Goal: Information Seeking & Learning: Learn about a topic

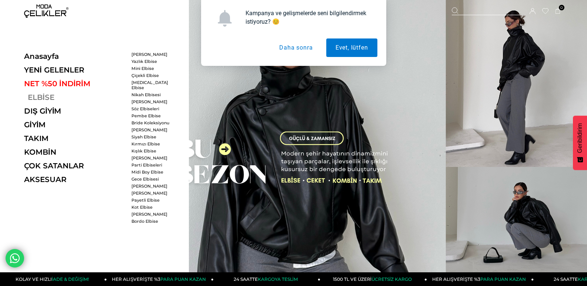
click at [45, 97] on link "ELBİSE" at bounding box center [75, 97] width 102 height 9
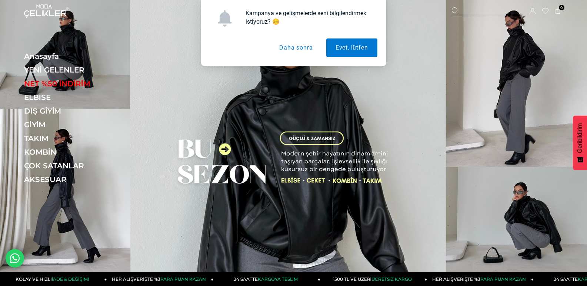
click at [288, 49] on button "Daha sonra" at bounding box center [296, 47] width 52 height 19
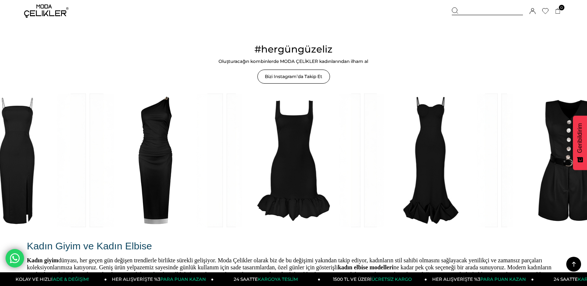
scroll to position [1221, 0]
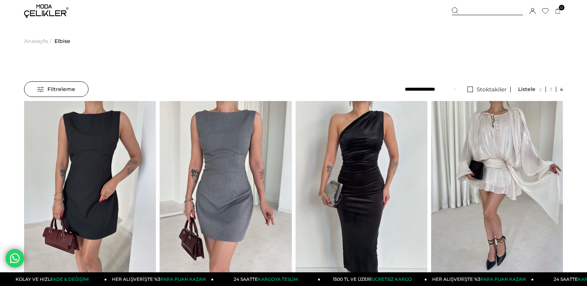
click at [72, 94] on span "Filtreleme" at bounding box center [56, 89] width 38 height 15
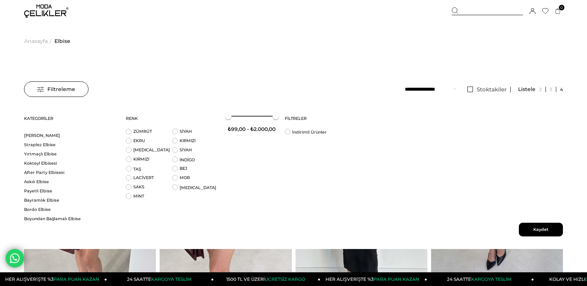
scroll to position [74, 0]
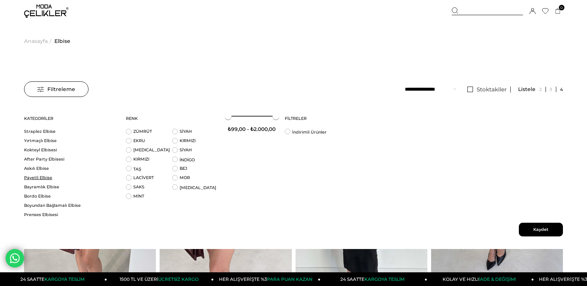
click at [40, 178] on link "Payetli Elbise" at bounding box center [70, 178] width 93 height 6
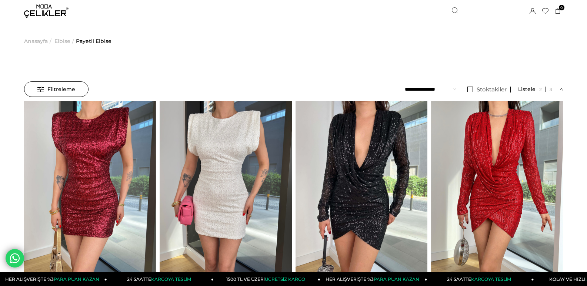
click at [72, 86] on span "Filtreleme" at bounding box center [56, 89] width 38 height 15
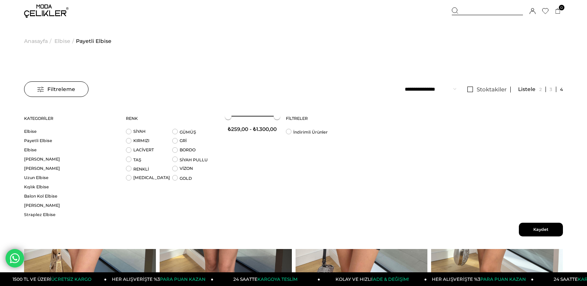
scroll to position [37, 0]
click at [47, 188] on link "Yırtmaçlı Elbise" at bounding box center [70, 187] width 93 height 6
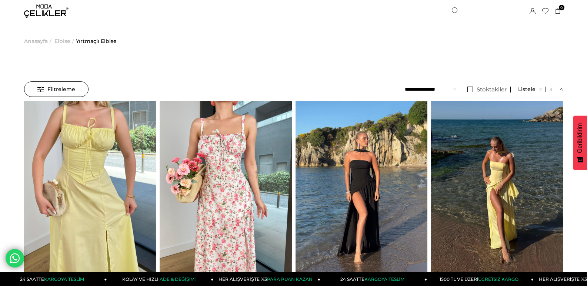
click at [56, 93] on span "Filtreleme" at bounding box center [56, 89] width 38 height 15
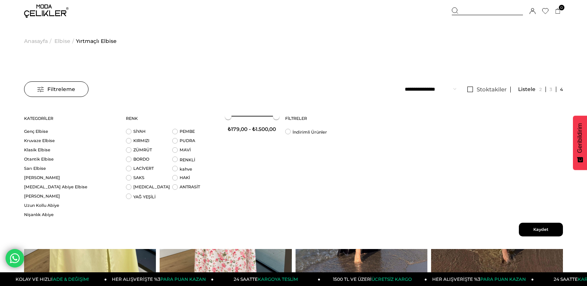
scroll to position [222, 0]
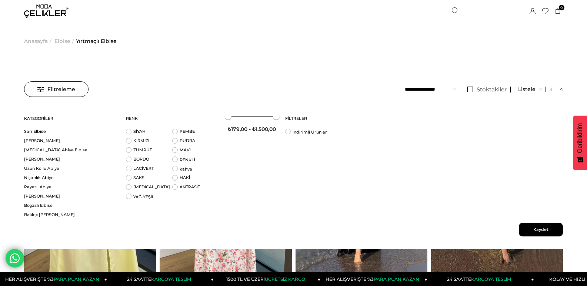
click at [40, 196] on link "[PERSON_NAME]" at bounding box center [70, 197] width 93 height 6
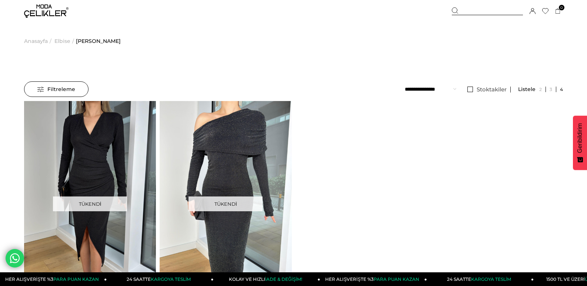
click at [75, 88] on div "Filtreleme" at bounding box center [56, 89] width 64 height 16
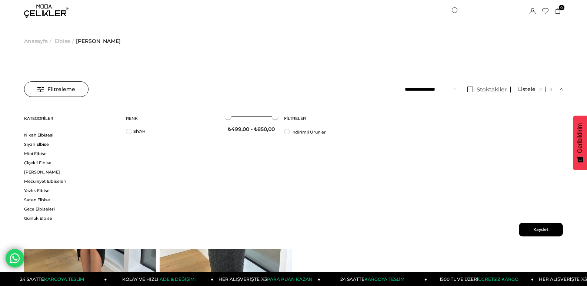
scroll to position [407, 0]
click at [43, 187] on link "Saten Elbise" at bounding box center [70, 187] width 93 height 6
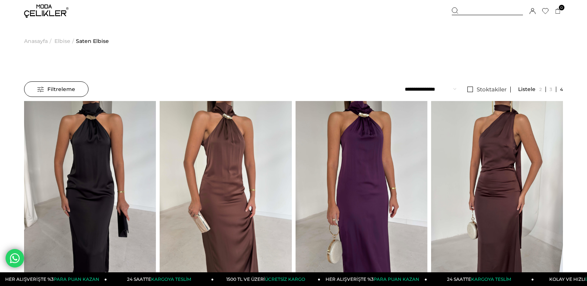
click at [60, 87] on span "Filtreleme" at bounding box center [56, 89] width 38 height 15
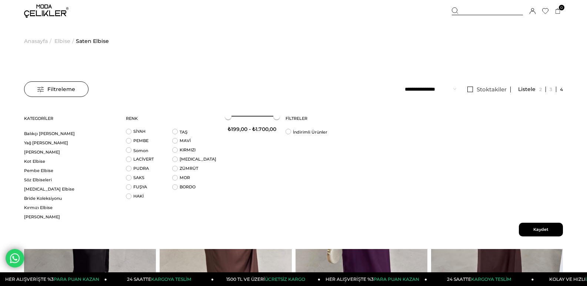
scroll to position [370, 0]
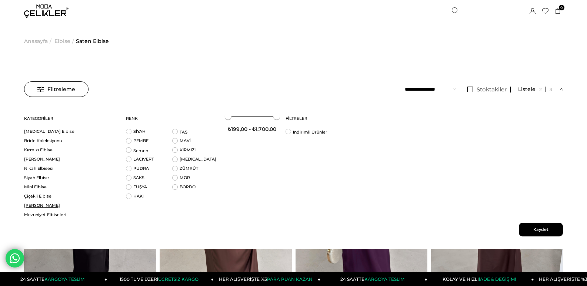
click at [48, 207] on link "[PERSON_NAME]" at bounding box center [70, 206] width 93 height 6
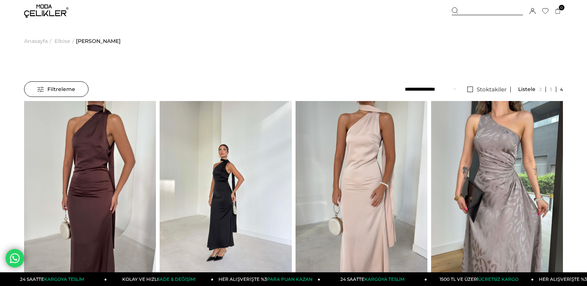
click at [59, 91] on span "Filtreleme" at bounding box center [56, 89] width 38 height 15
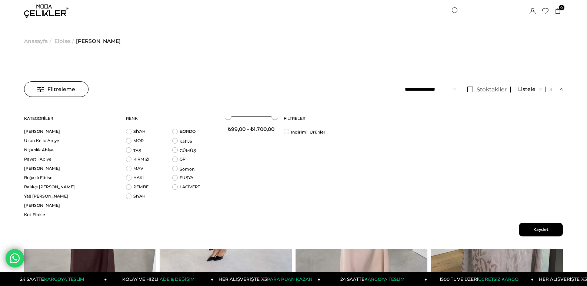
scroll to position [222, 0]
click at [36, 170] on link "[PERSON_NAME]" at bounding box center [70, 169] width 93 height 6
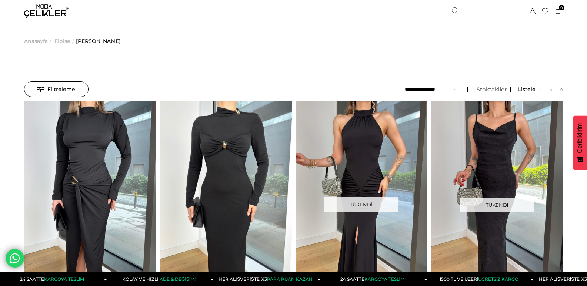
click at [51, 87] on span "Filtreleme" at bounding box center [56, 89] width 38 height 15
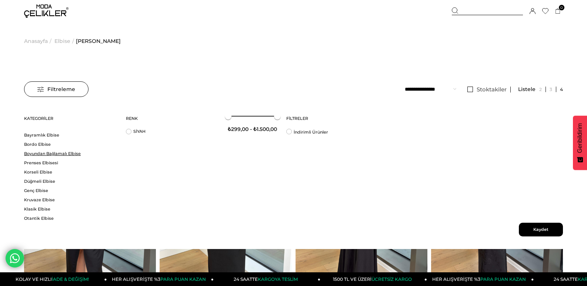
scroll to position [148, 0]
click at [37, 158] on link "Korseli Elbise" at bounding box center [70, 160] width 93 height 6
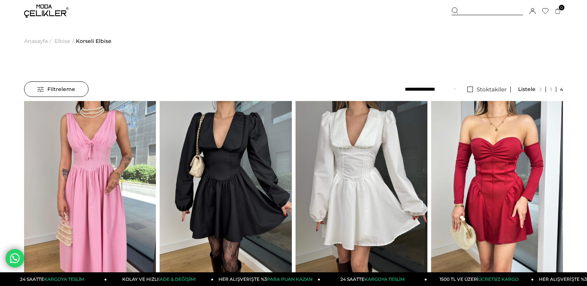
click at [70, 89] on span "Filtreleme" at bounding box center [56, 89] width 38 height 15
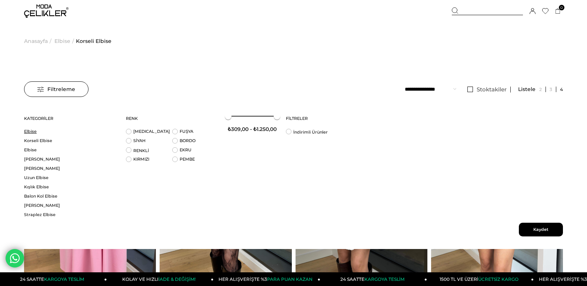
click at [35, 130] on link "Elbise" at bounding box center [70, 132] width 93 height 6
click at [78, 90] on div "Filtreleme" at bounding box center [56, 89] width 64 height 16
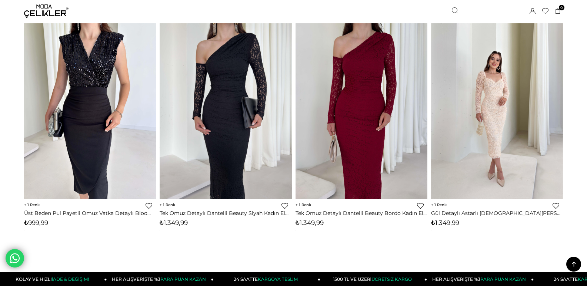
scroll to position [4737, 0]
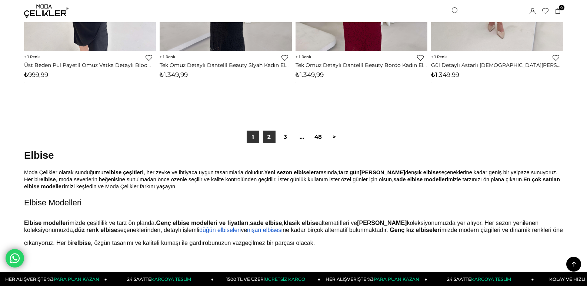
click at [271, 140] on link "2" at bounding box center [269, 137] width 13 height 13
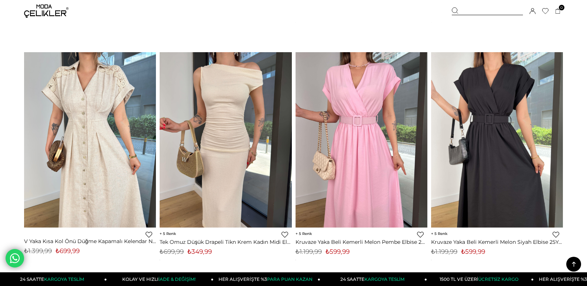
scroll to position [4663, 0]
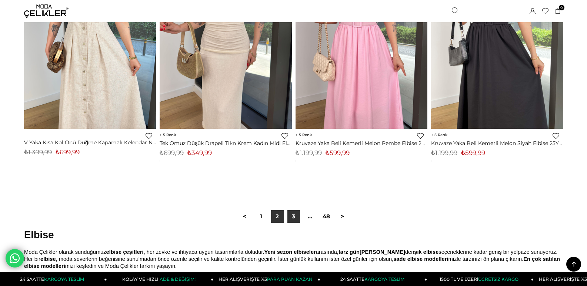
click at [289, 217] on link "3" at bounding box center [293, 216] width 13 height 13
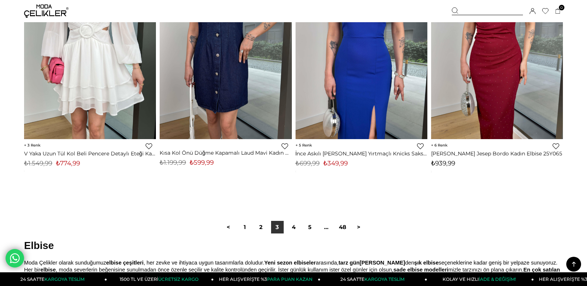
scroll to position [4663, 0]
click at [299, 227] on link "4" at bounding box center [293, 227] width 13 height 13
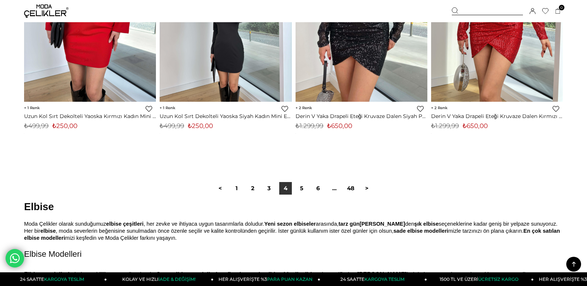
scroll to position [4700, 0]
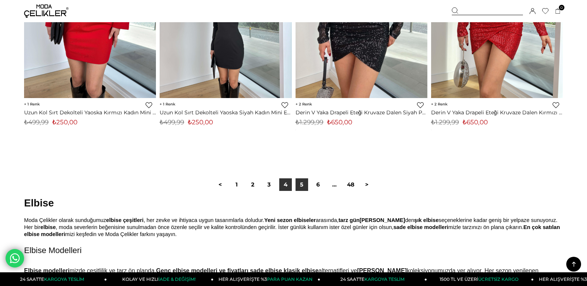
click at [302, 184] on link "5" at bounding box center [301, 184] width 13 height 13
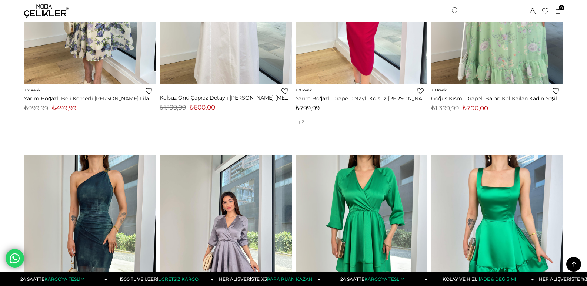
scroll to position [3220, 0]
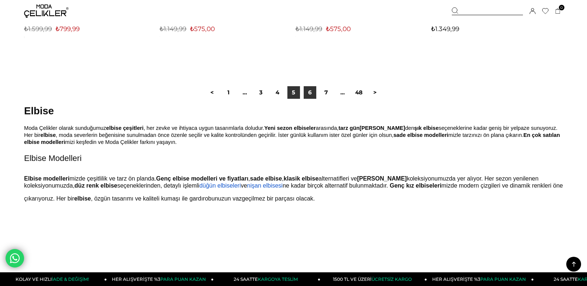
click at [311, 95] on link "6" at bounding box center [309, 92] width 13 height 13
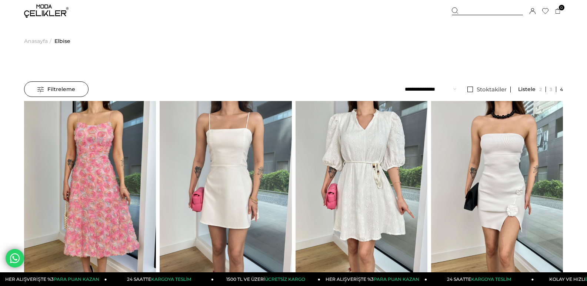
click at [46, 10] on img at bounding box center [46, 10] width 44 height 13
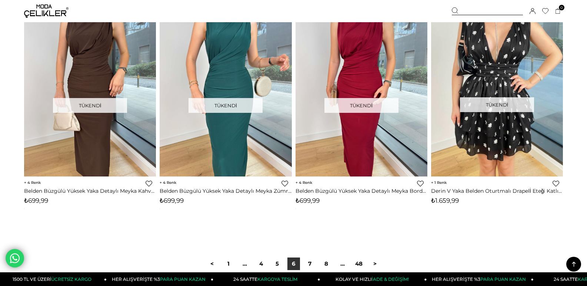
scroll to position [4700, 0]
